Goal: Transaction & Acquisition: Purchase product/service

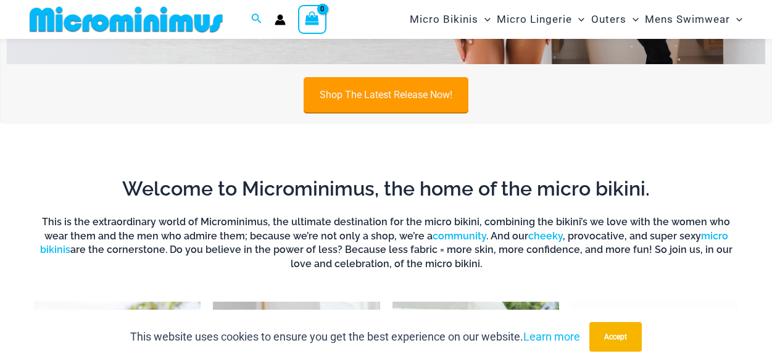
scroll to position [354, 0]
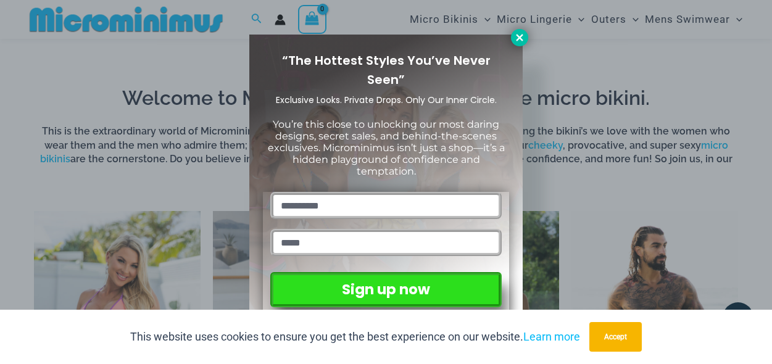
click at [518, 43] on button at bounding box center [519, 37] width 17 height 17
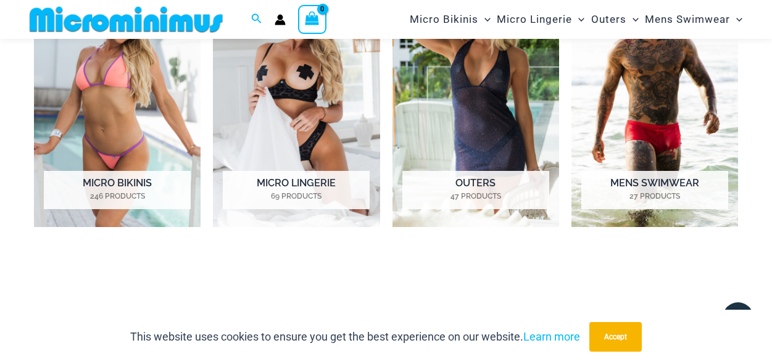
scroll to position [597, 0]
click at [312, 102] on img "Visit product category Micro Lingerie" at bounding box center [296, 98] width 167 height 259
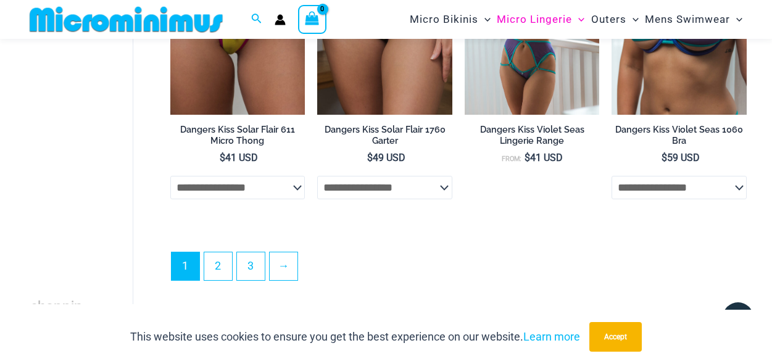
scroll to position [2628, 0]
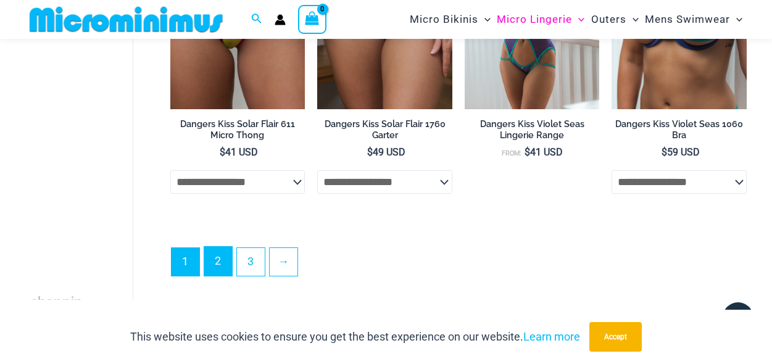
click at [219, 255] on link "2" at bounding box center [218, 261] width 28 height 29
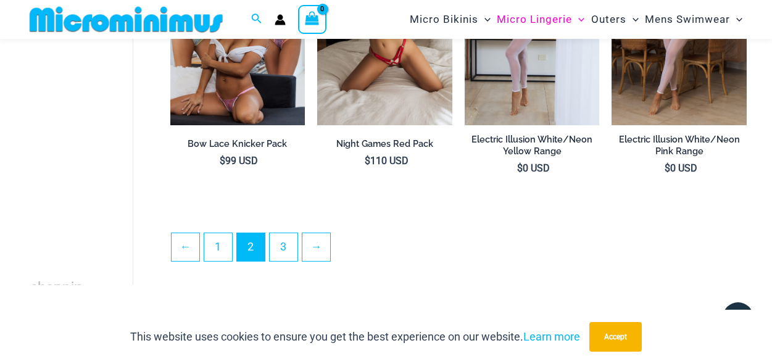
scroll to position [2481, 0]
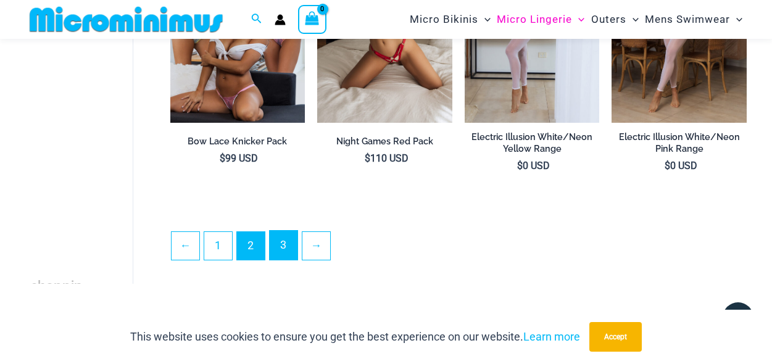
click at [278, 255] on link "3" at bounding box center [284, 245] width 28 height 29
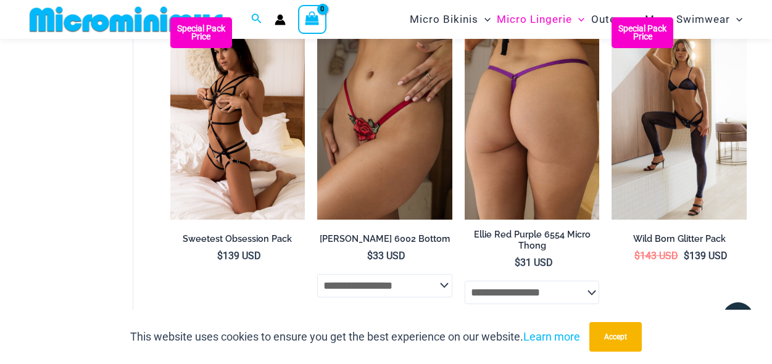
scroll to position [75, 0]
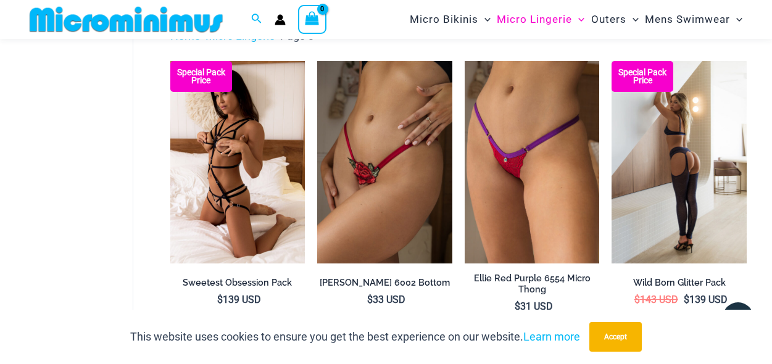
click at [669, 170] on img at bounding box center [678, 162] width 135 height 202
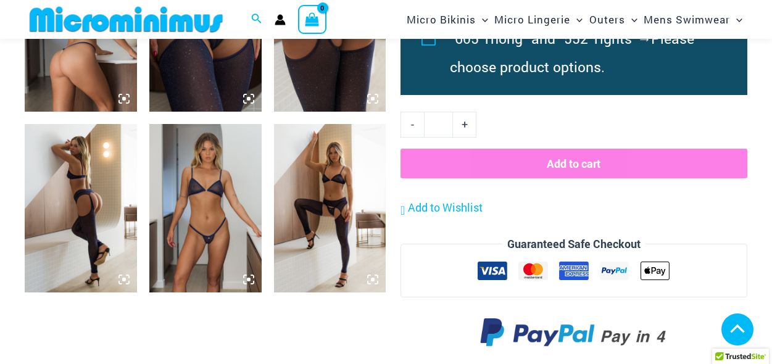
scroll to position [904, 0]
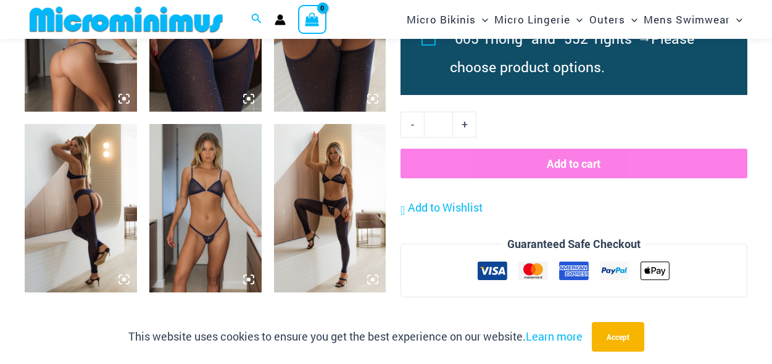
click at [212, 195] on img at bounding box center [205, 208] width 112 height 168
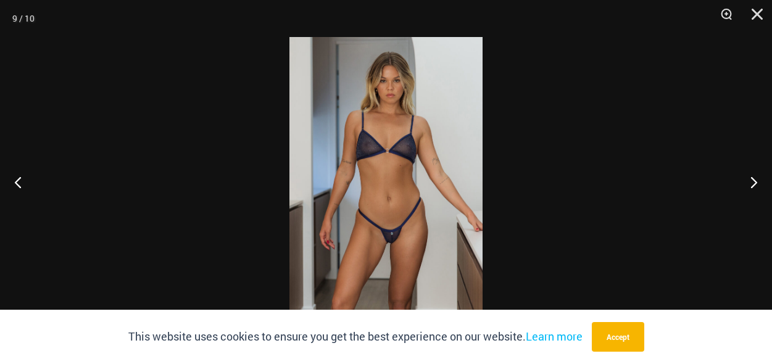
click at [376, 153] on img at bounding box center [385, 182] width 193 height 290
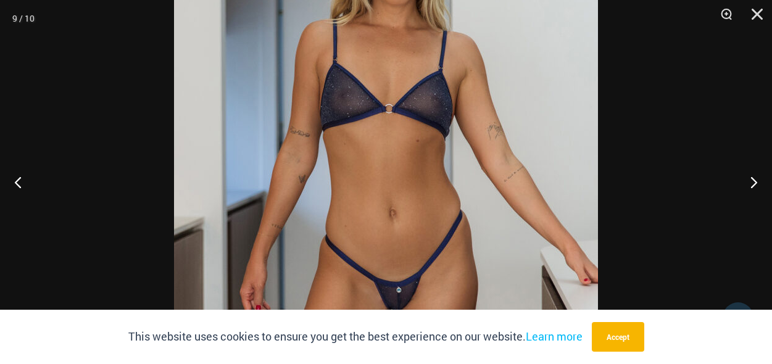
click at [366, 77] on img at bounding box center [386, 176] width 424 height 635
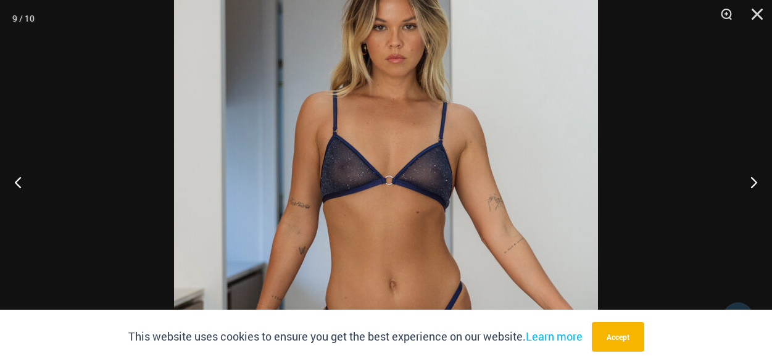
click at [371, 210] on img at bounding box center [386, 248] width 424 height 635
click at [760, 15] on button "Close" at bounding box center [752, 18] width 31 height 37
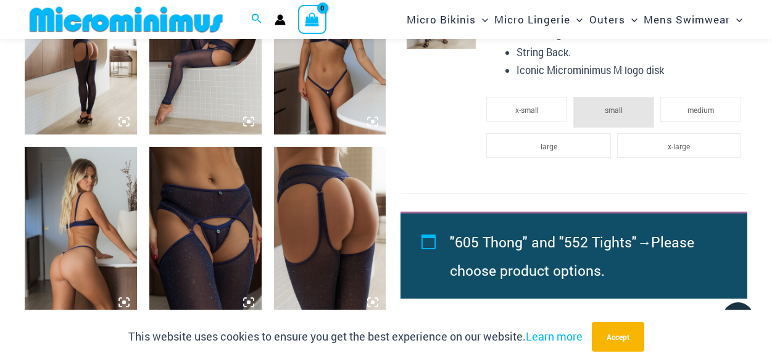
scroll to position [734, 0]
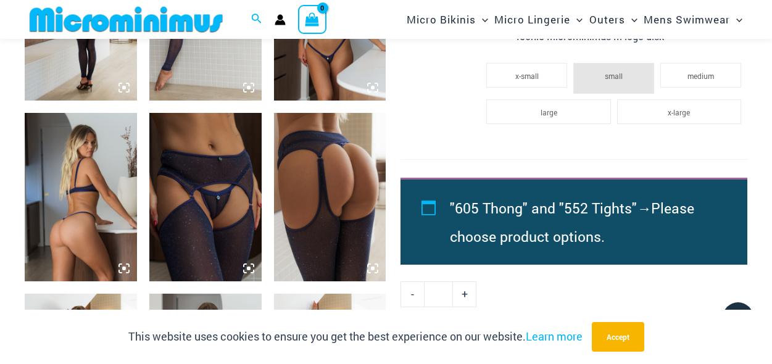
click at [76, 229] on img at bounding box center [81, 197] width 112 height 168
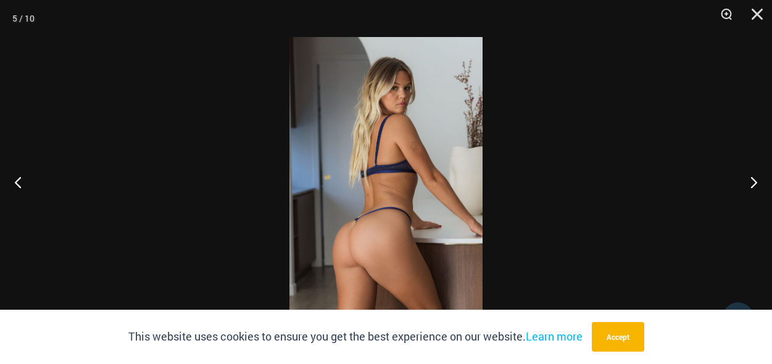
click at [326, 242] on img at bounding box center [385, 182] width 193 height 290
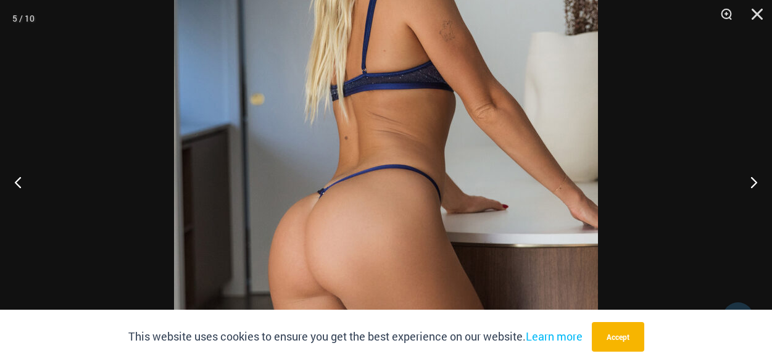
click at [328, 217] on img at bounding box center [386, 109] width 424 height 635
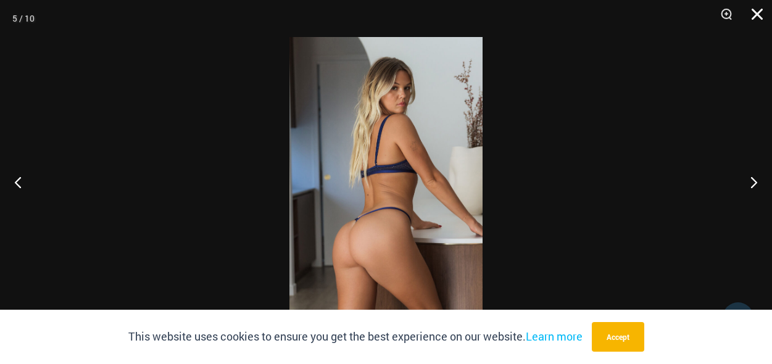
click at [761, 14] on button "Close" at bounding box center [752, 18] width 31 height 37
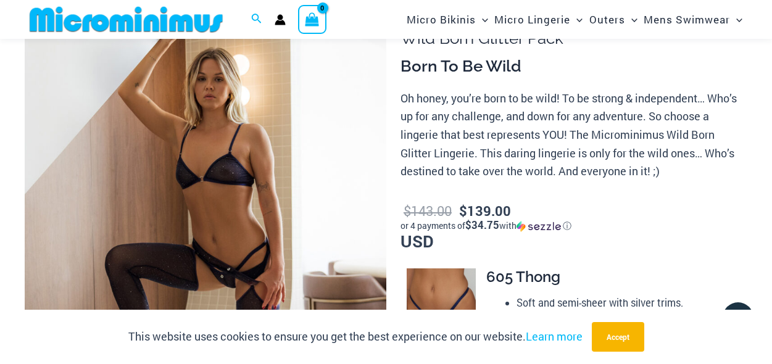
scroll to position [121, 0]
